Goal: Task Accomplishment & Management: Manage account settings

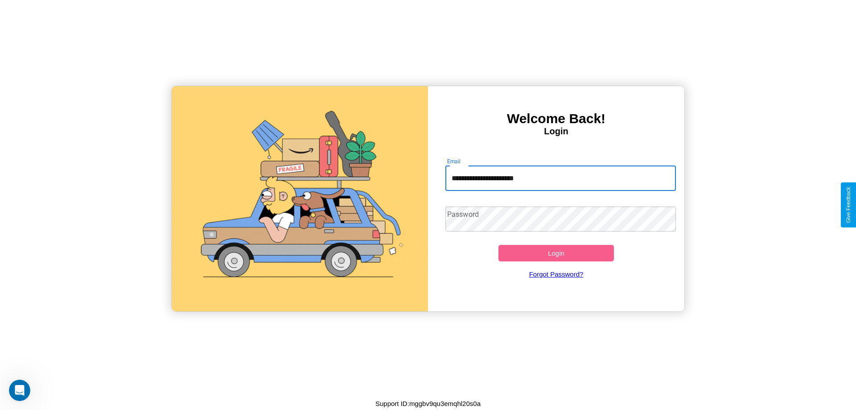
type input "**********"
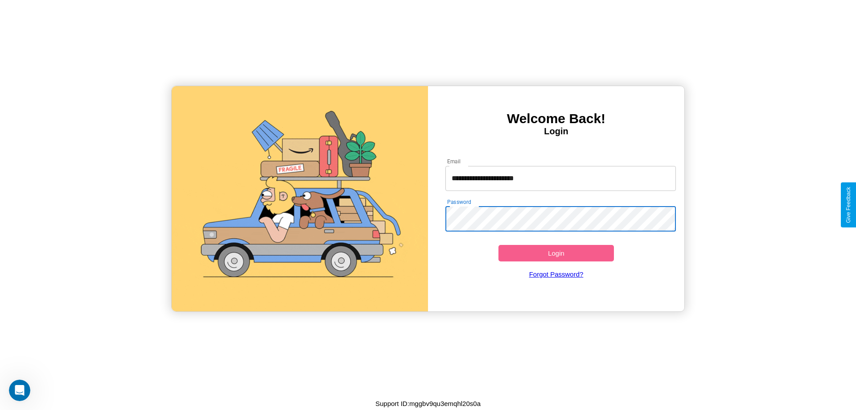
click at [556, 253] on button "Login" at bounding box center [555, 253] width 115 height 16
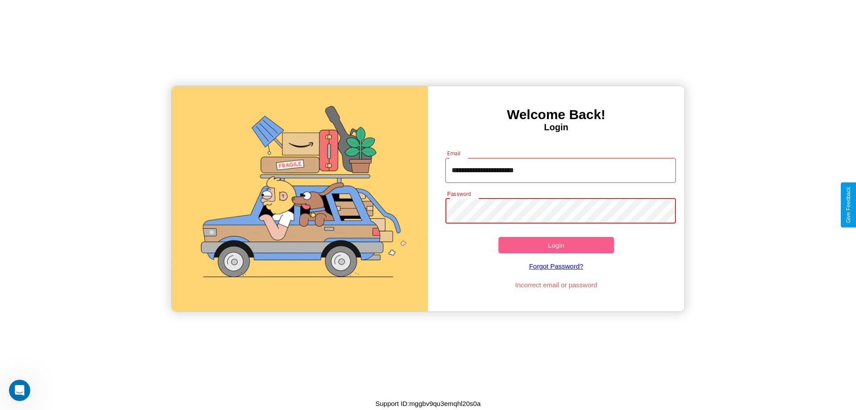
click at [556, 245] on button "Login" at bounding box center [555, 245] width 115 height 16
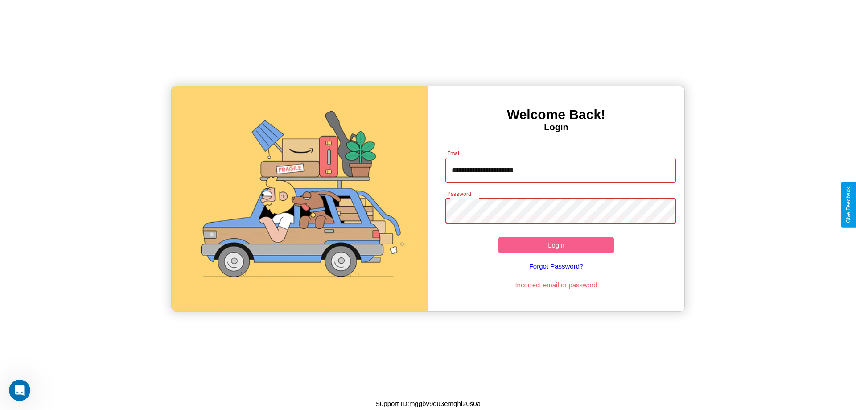
click at [556, 245] on button "Login" at bounding box center [555, 245] width 115 height 16
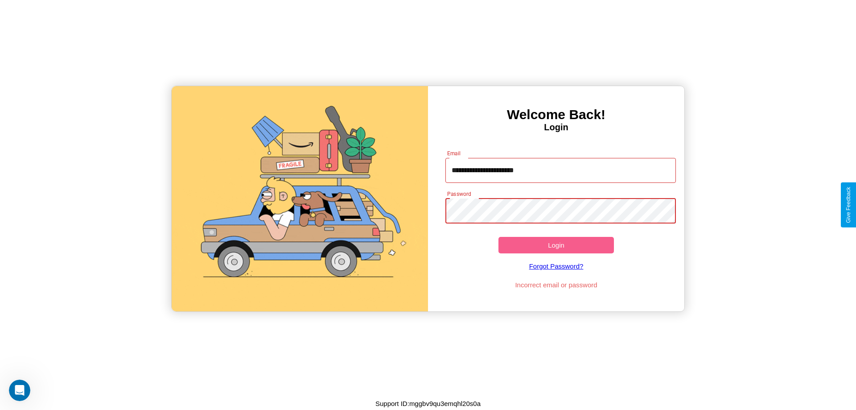
click at [556, 245] on button "Login" at bounding box center [555, 245] width 115 height 16
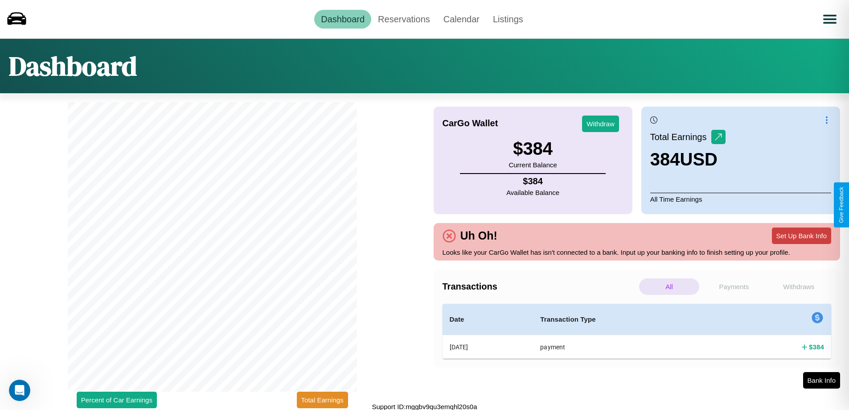
click at [801, 235] on button "Set Up Bank Info" at bounding box center [801, 235] width 59 height 16
